Goal: Complete application form

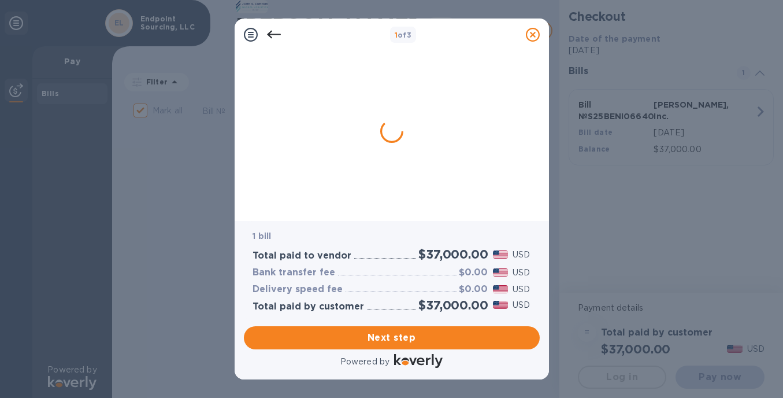
checkbox input "true"
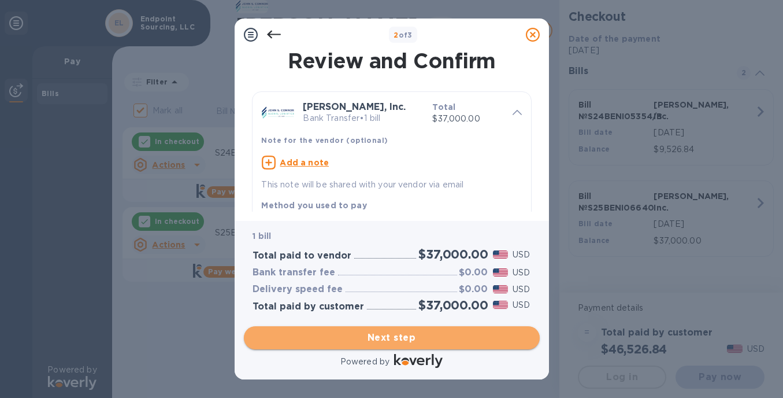
click at [398, 332] on span "Next step" at bounding box center [392, 338] width 278 height 14
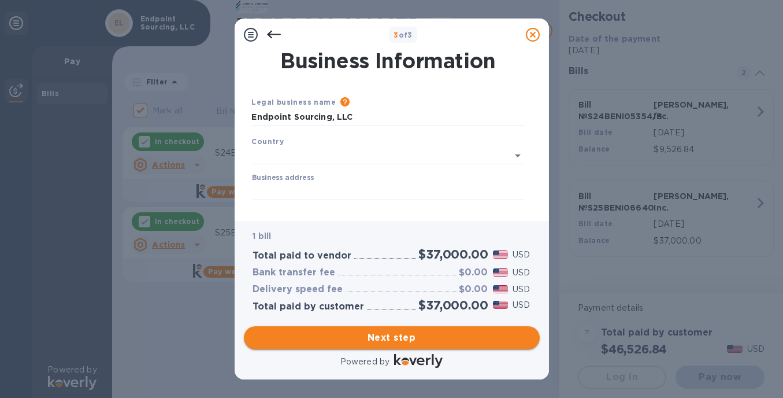
type input "[GEOGRAPHIC_DATA]"
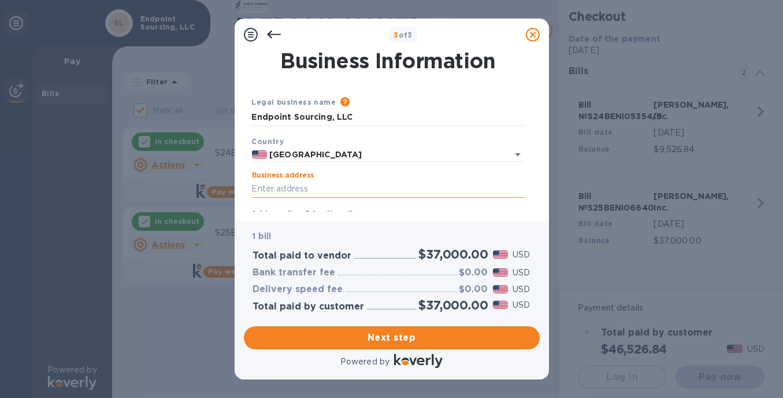
click at [378, 183] on input "Business address" at bounding box center [388, 188] width 273 height 17
type input "[STREET_ADDRESS][PERSON_NAME]"
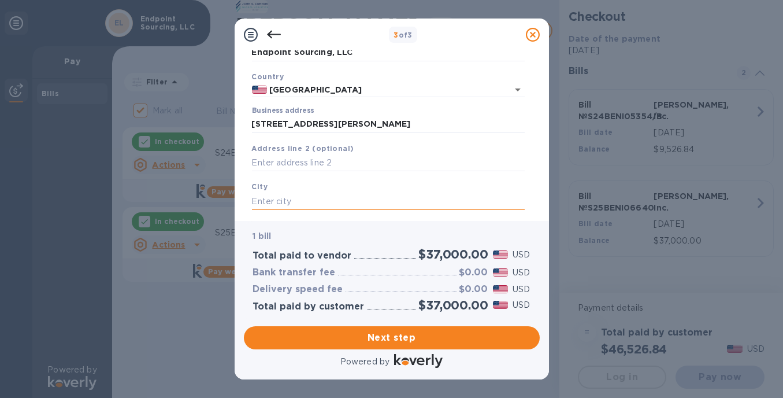
click at [323, 195] on input "text" at bounding box center [388, 201] width 273 height 17
type input "[GEOGRAPHIC_DATA]"
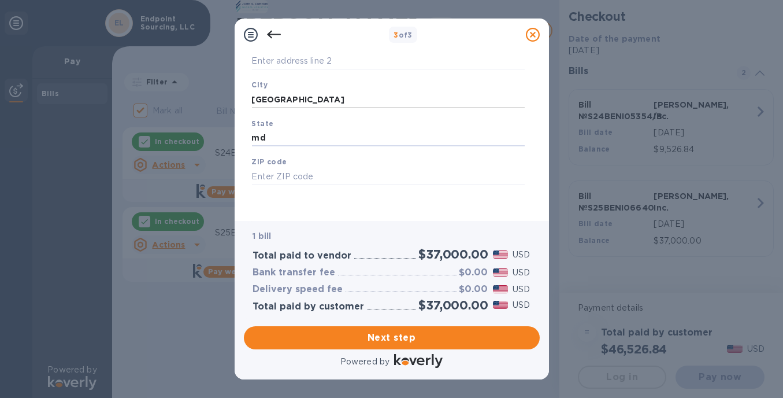
type input "md"
type input "21654"
click at [380, 337] on span "Next step" at bounding box center [392, 338] width 278 height 14
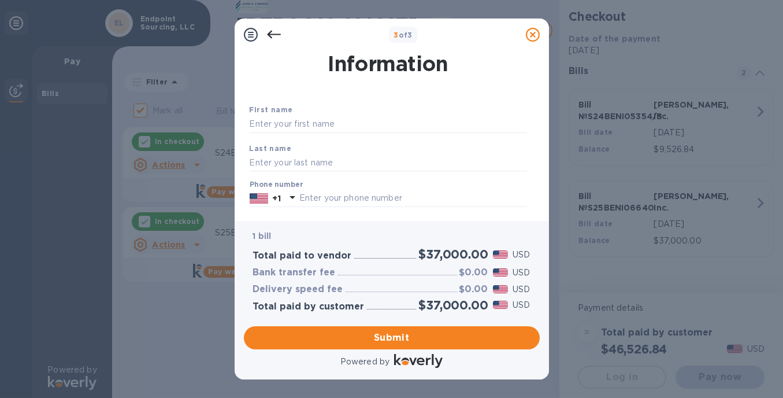
scroll to position [20, 0]
click at [339, 125] on input "text" at bounding box center [389, 125] width 278 height 17
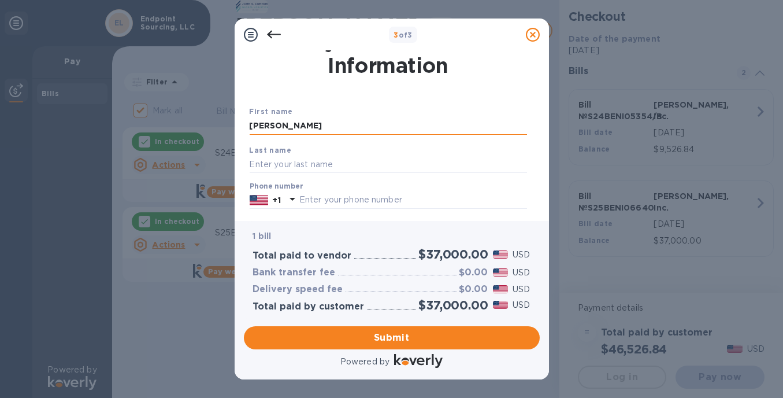
type input "[PERSON_NAME]"
click at [281, 165] on input "text" at bounding box center [389, 164] width 278 height 17
click at [269, 160] on input "text" at bounding box center [389, 164] width 278 height 17
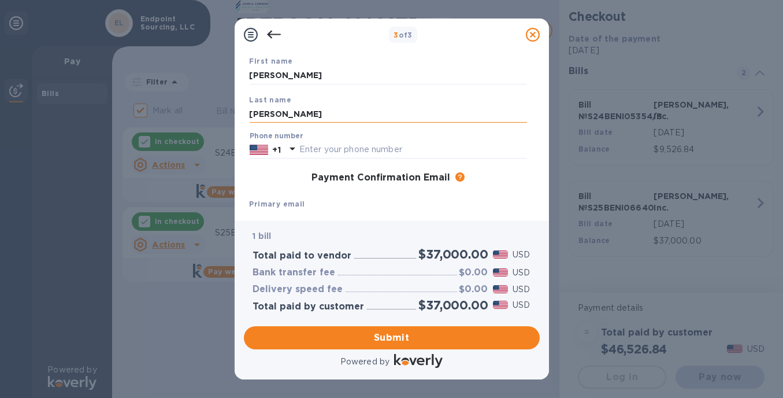
scroll to position [73, 0]
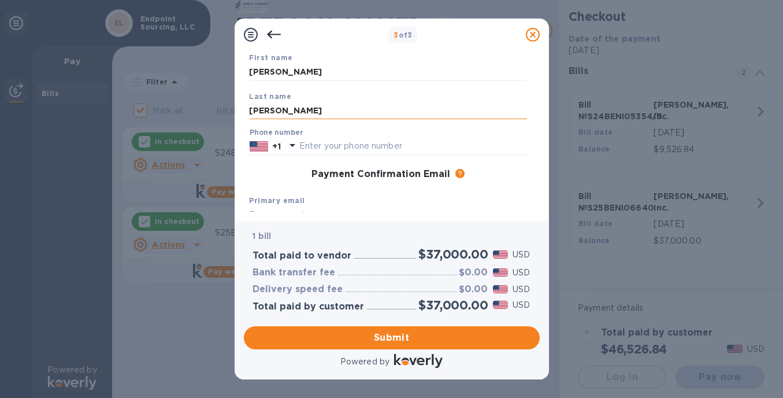
type input "[PERSON_NAME]"
click at [312, 150] on input "text" at bounding box center [413, 146] width 228 height 17
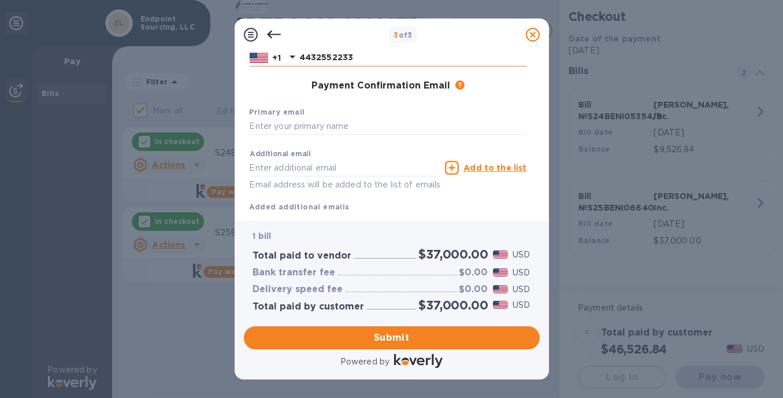
scroll to position [165, 0]
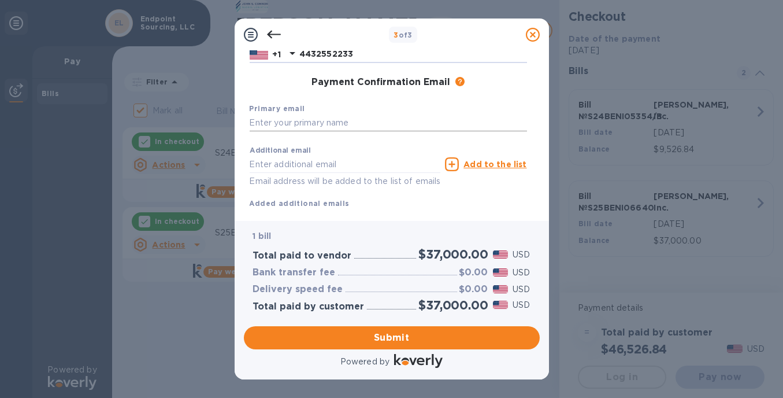
type input "4432552233"
click at [358, 125] on input "text" at bounding box center [389, 122] width 278 height 17
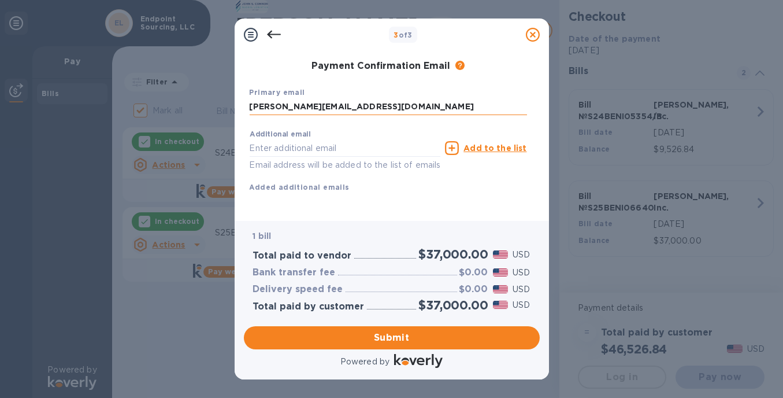
scroll to position [194, 0]
type input "[PERSON_NAME][EMAIL_ADDRESS][DOMAIN_NAME]"
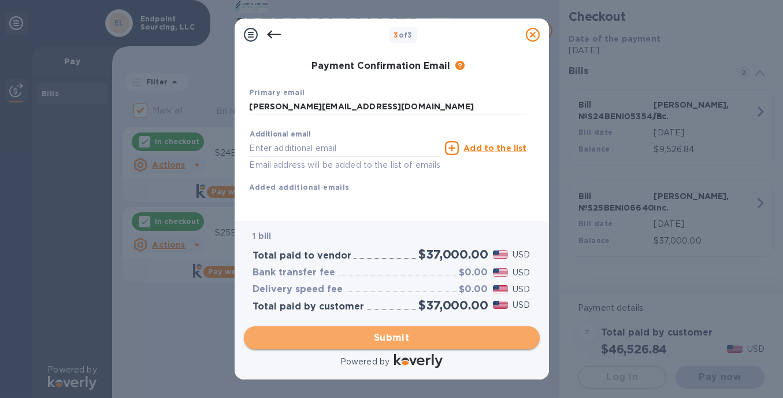
click at [380, 336] on span "Submit" at bounding box center [392, 338] width 278 height 14
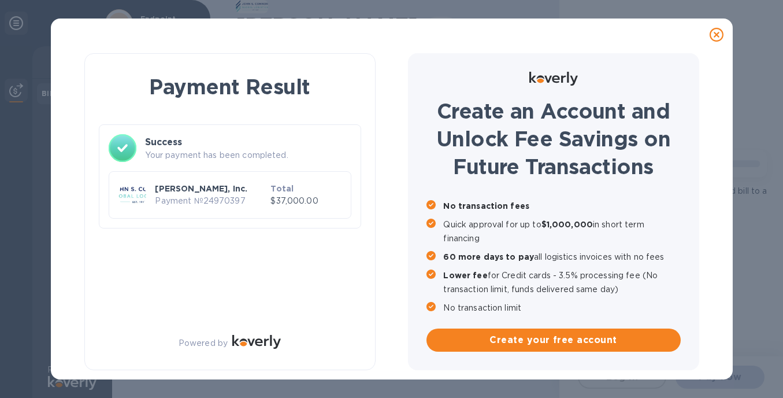
scroll to position [0, 0]
checkbox input "true"
